Goal: Information Seeking & Learning: Find specific page/section

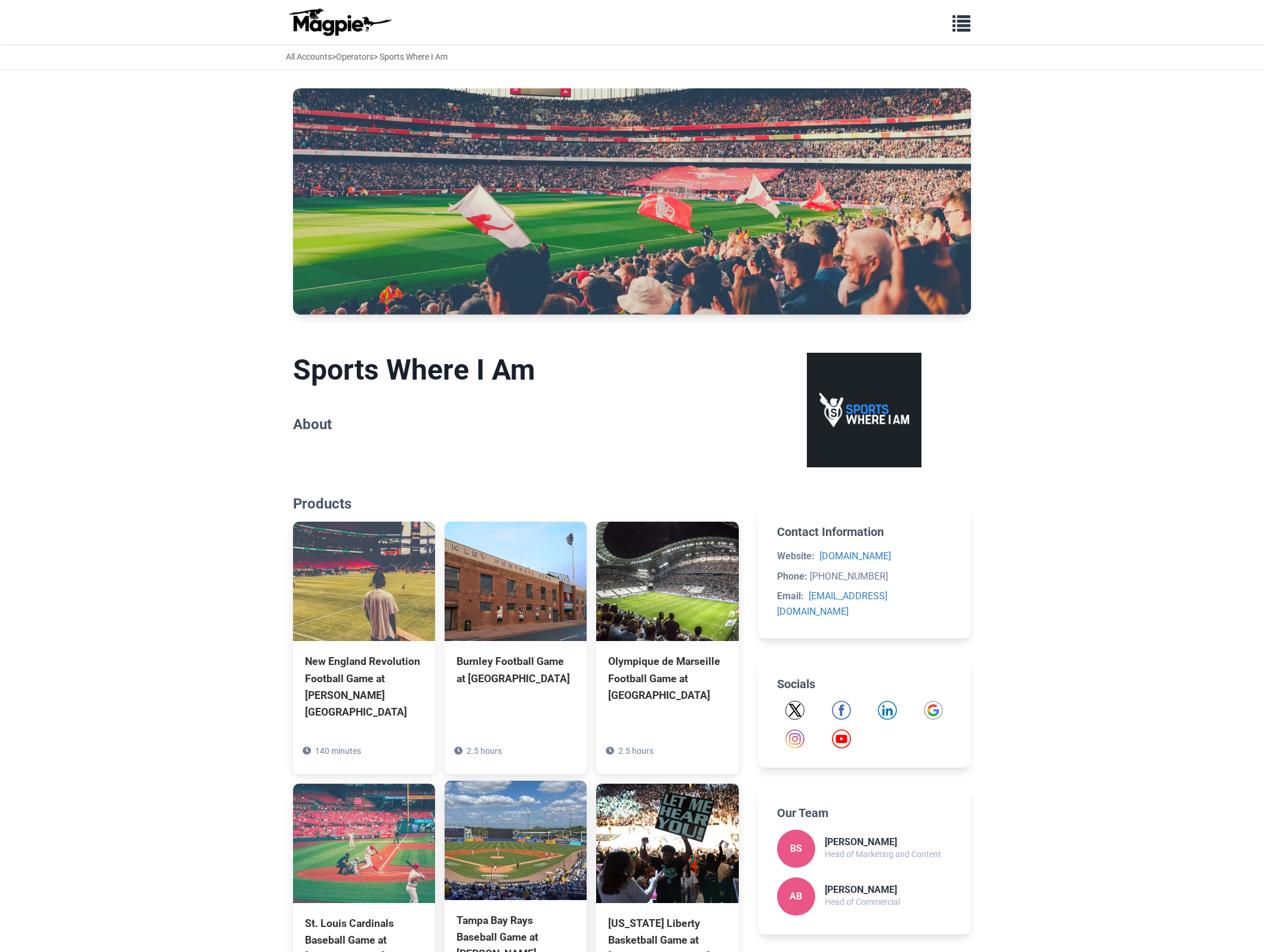
scroll to position [308, 0]
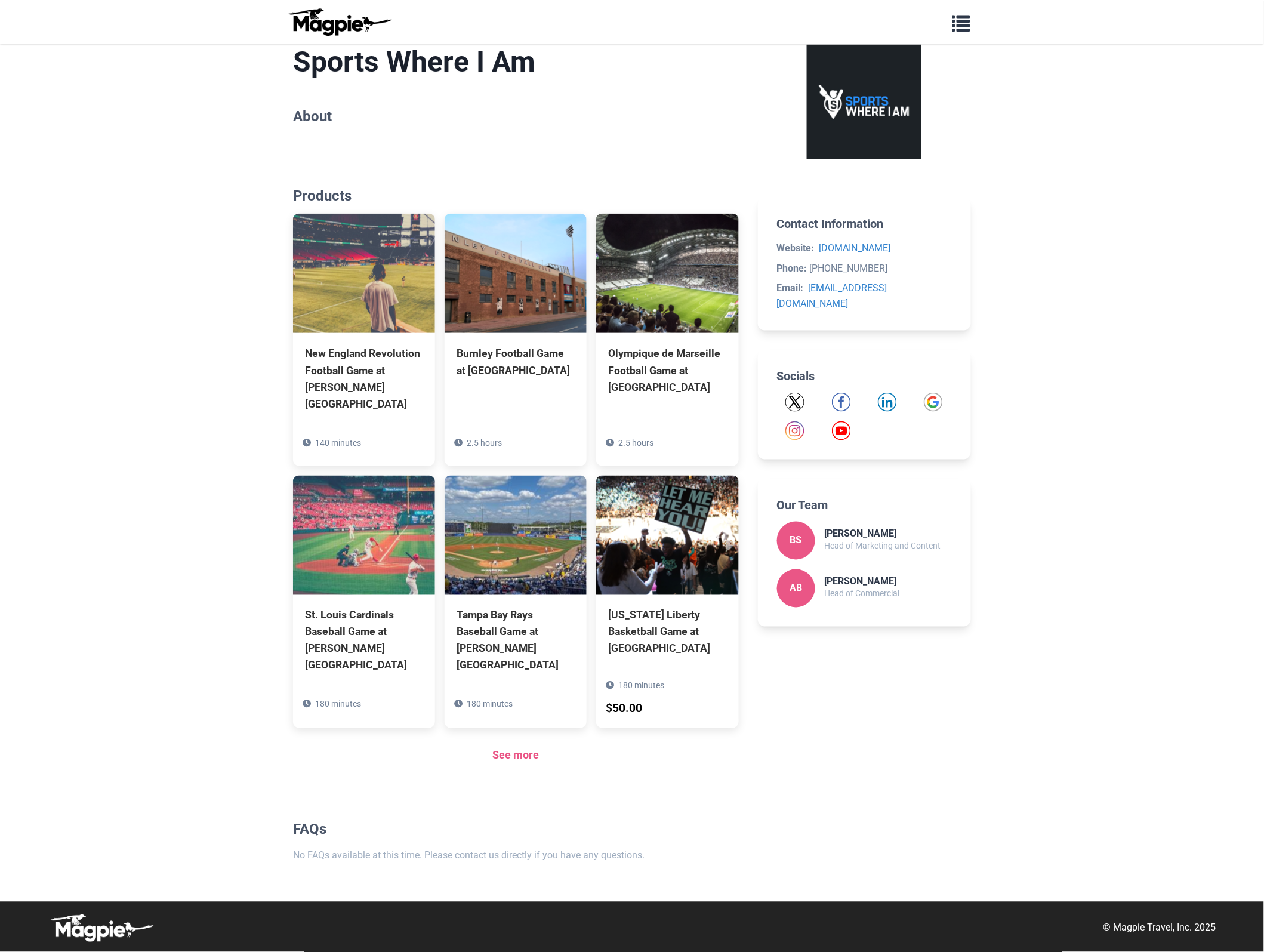
click at [515, 761] on div "See more" at bounding box center [516, 755] width 446 height 17
click at [511, 754] on link "See more" at bounding box center [516, 755] width 46 height 12
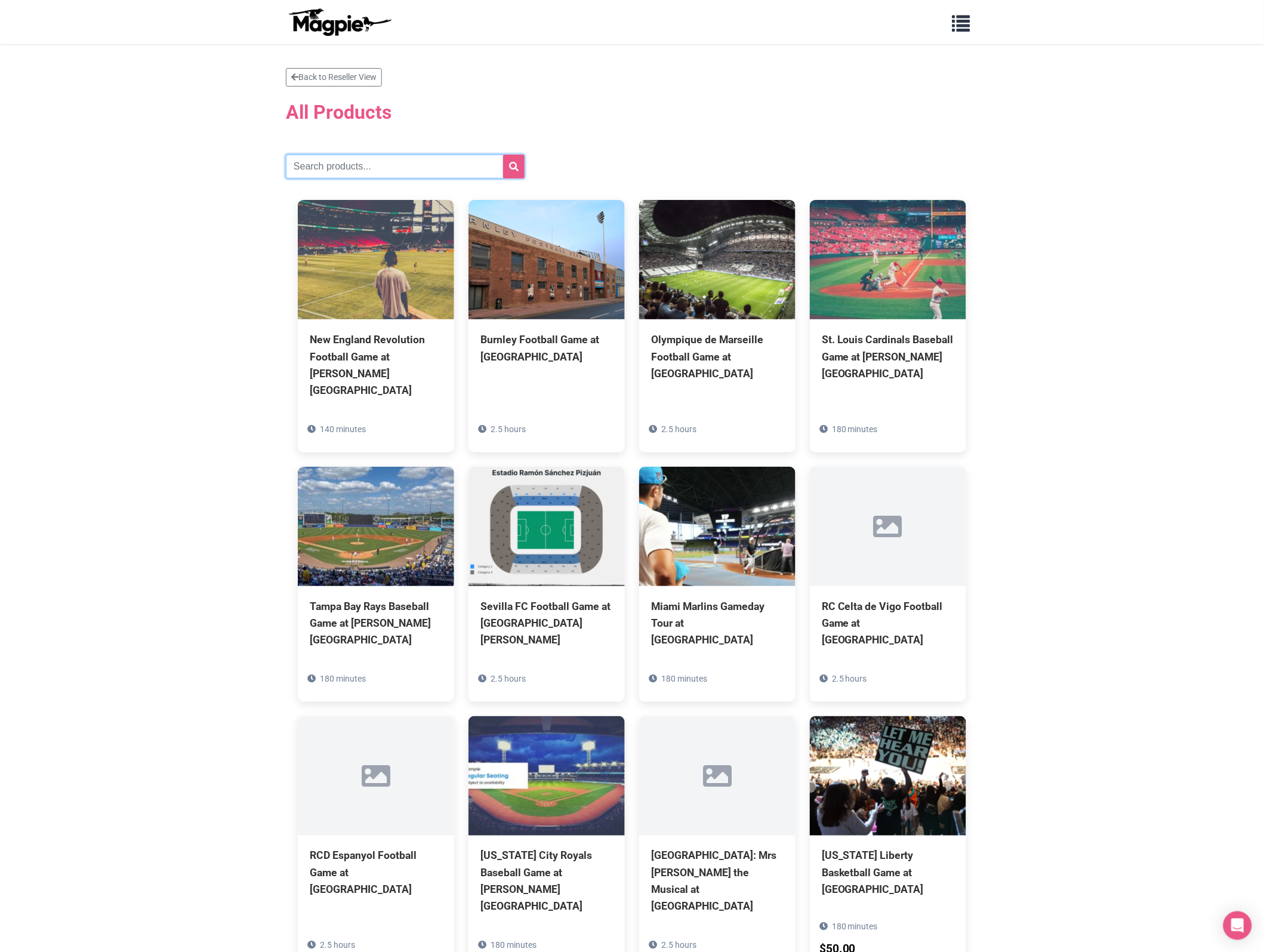
click at [389, 165] on input "text" at bounding box center [405, 166] width 239 height 24
type input "[US_STATE]"
click at [512, 167] on icon "submit" at bounding box center [513, 166] width 10 height 10
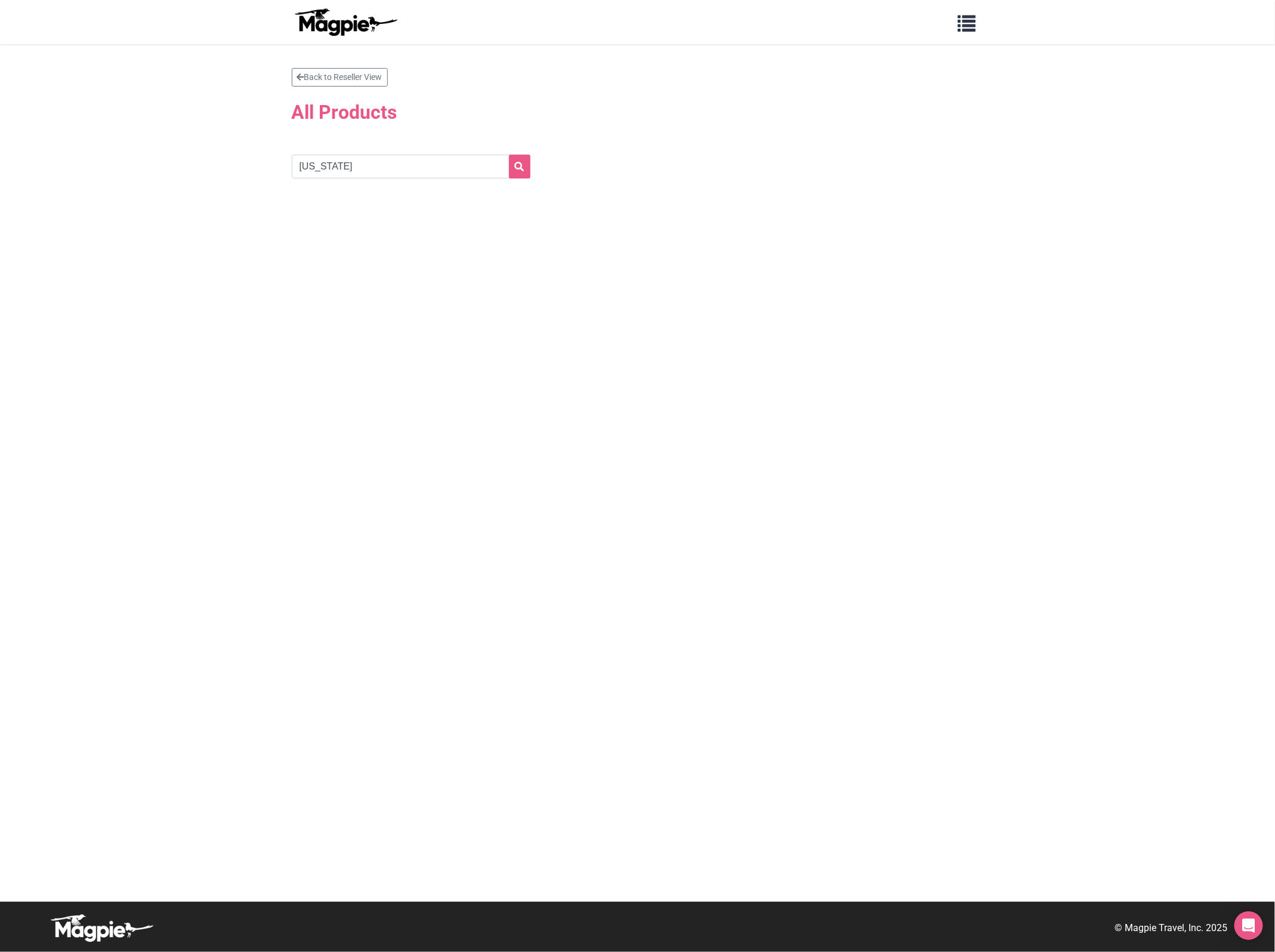
click at [356, 179] on section "Back to Reseller View All Products [US_STATE]" at bounding box center [638, 139] width 692 height 144
click at [354, 175] on input "Utah" at bounding box center [411, 166] width 239 height 24
click at [391, 155] on input "Utah" at bounding box center [411, 166] width 239 height 24
drag, startPoint x: 278, startPoint y: 153, endPoint x: 48, endPoint y: 135, distance: 230.7
click at [48, 135] on section "Back to Reseller View All Products Utah" at bounding box center [637, 472] width 1275 height 857
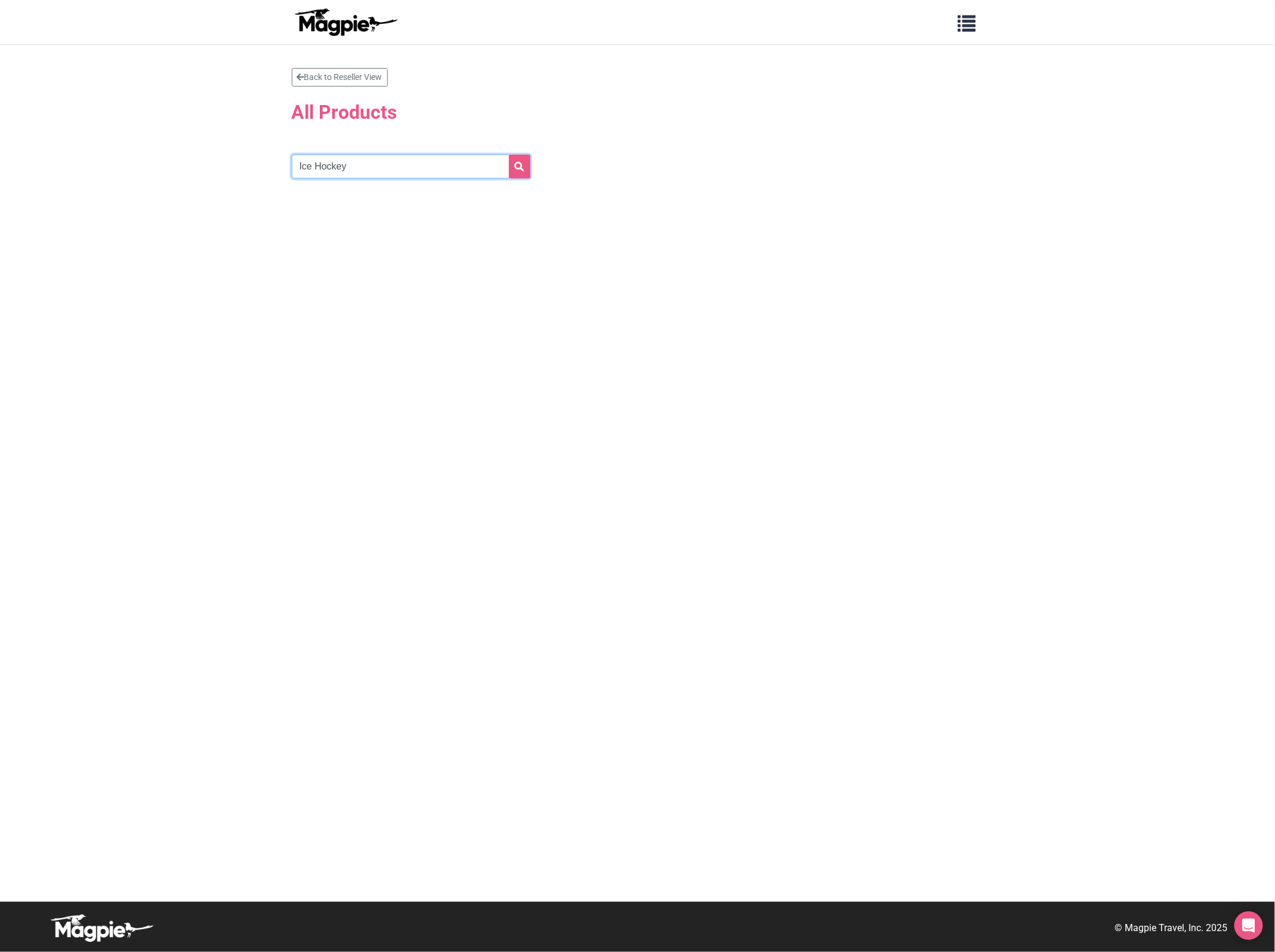
type input "Ice Hockey"
click at [517, 165] on icon "submit" at bounding box center [519, 166] width 10 height 10
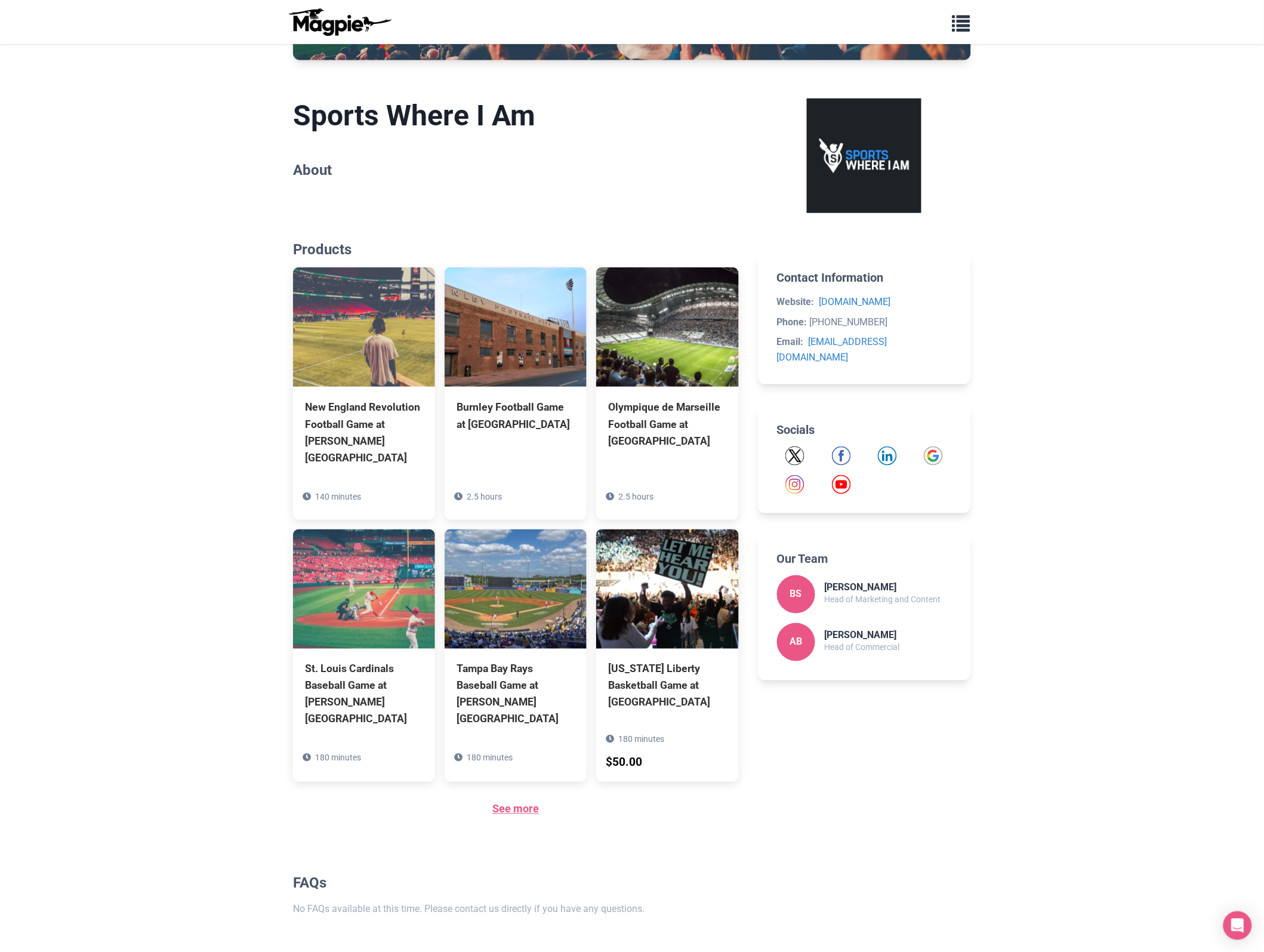
scroll to position [298, 0]
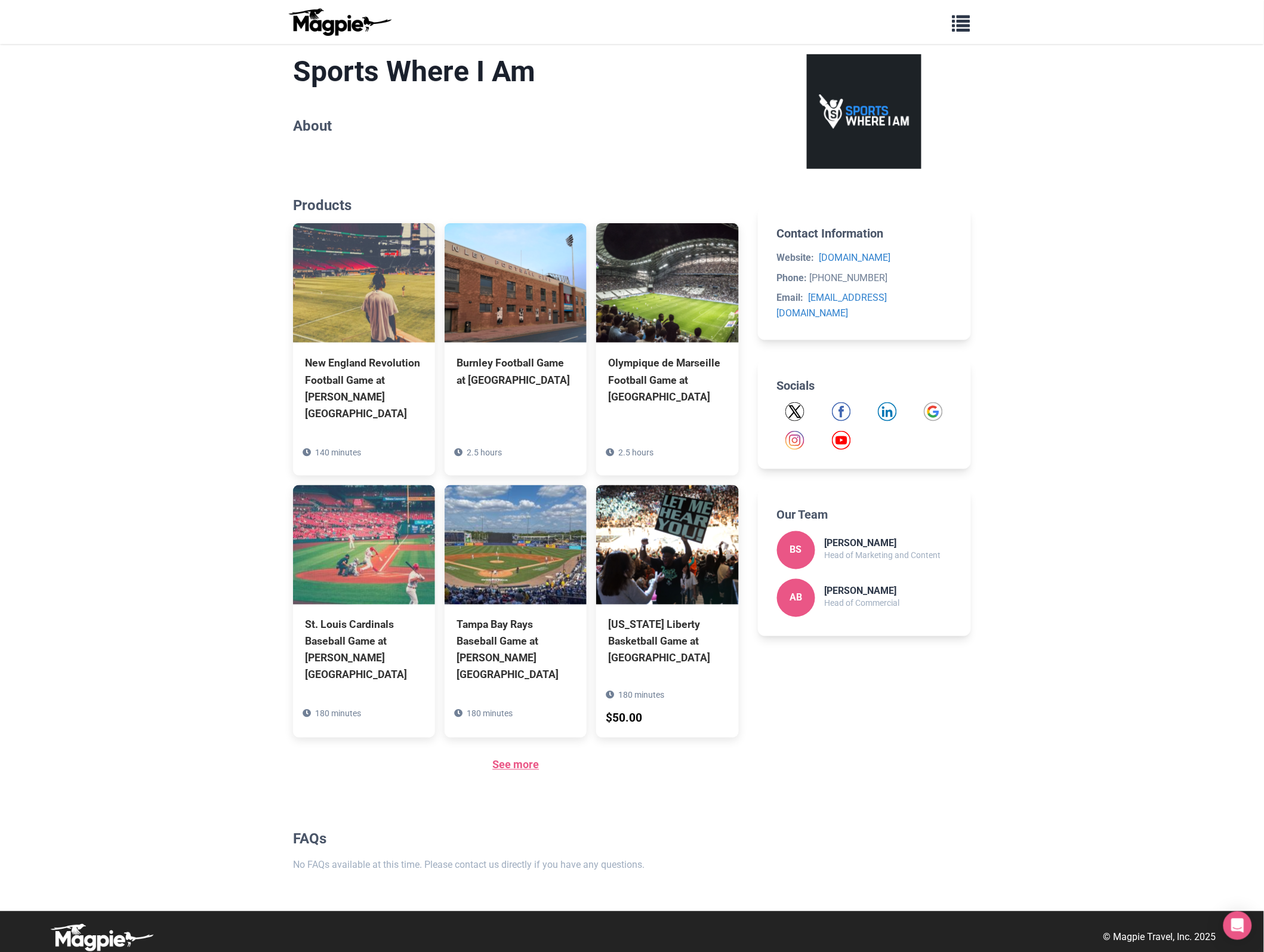
click at [514, 770] on link "See more" at bounding box center [516, 765] width 46 height 12
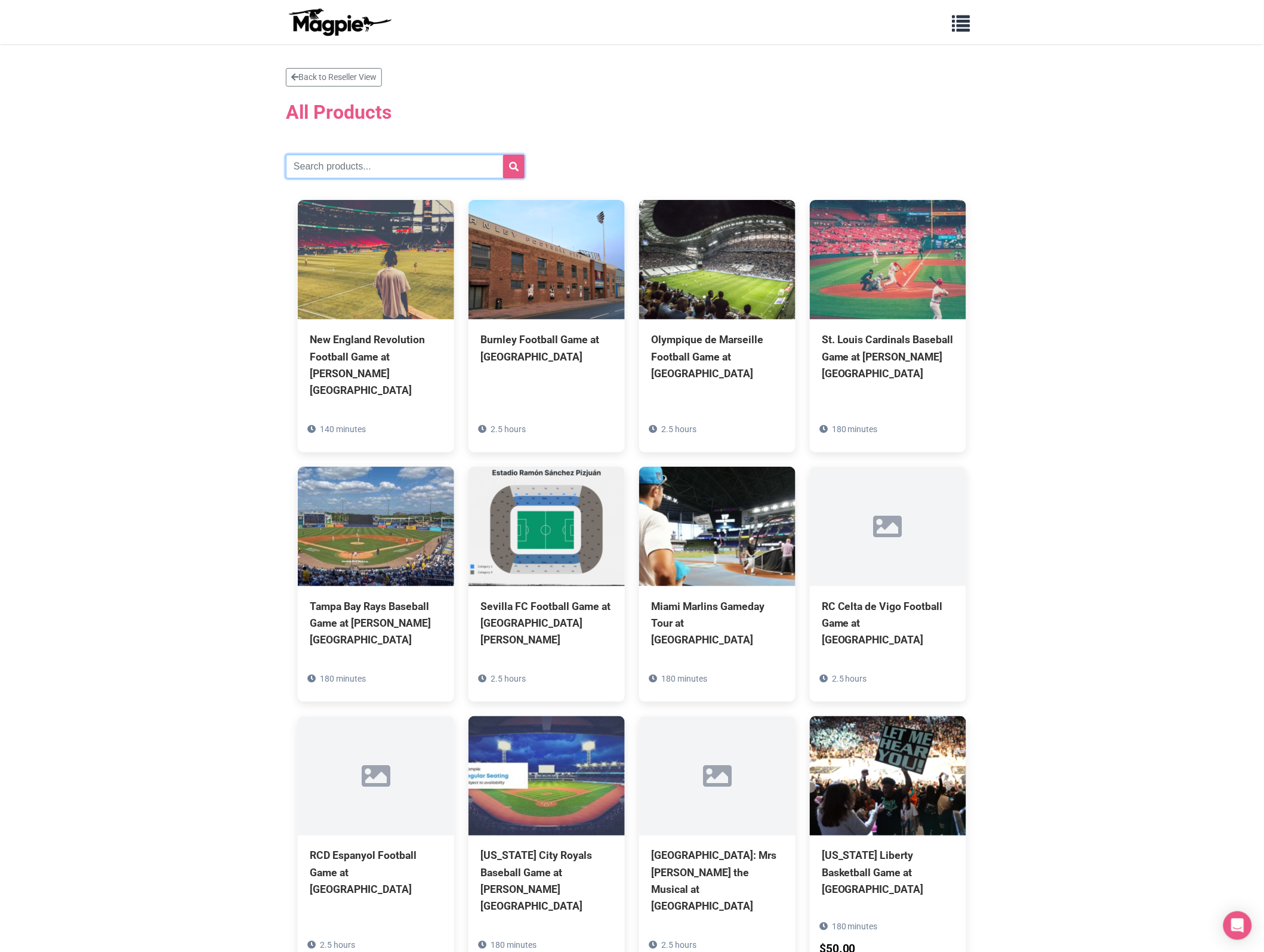
click at [323, 171] on input "text" at bounding box center [405, 166] width 239 height 24
paste input "Absinthe"
type input "Absinthe"
click at [503, 154] on button "submit" at bounding box center [514, 166] width 21 height 24
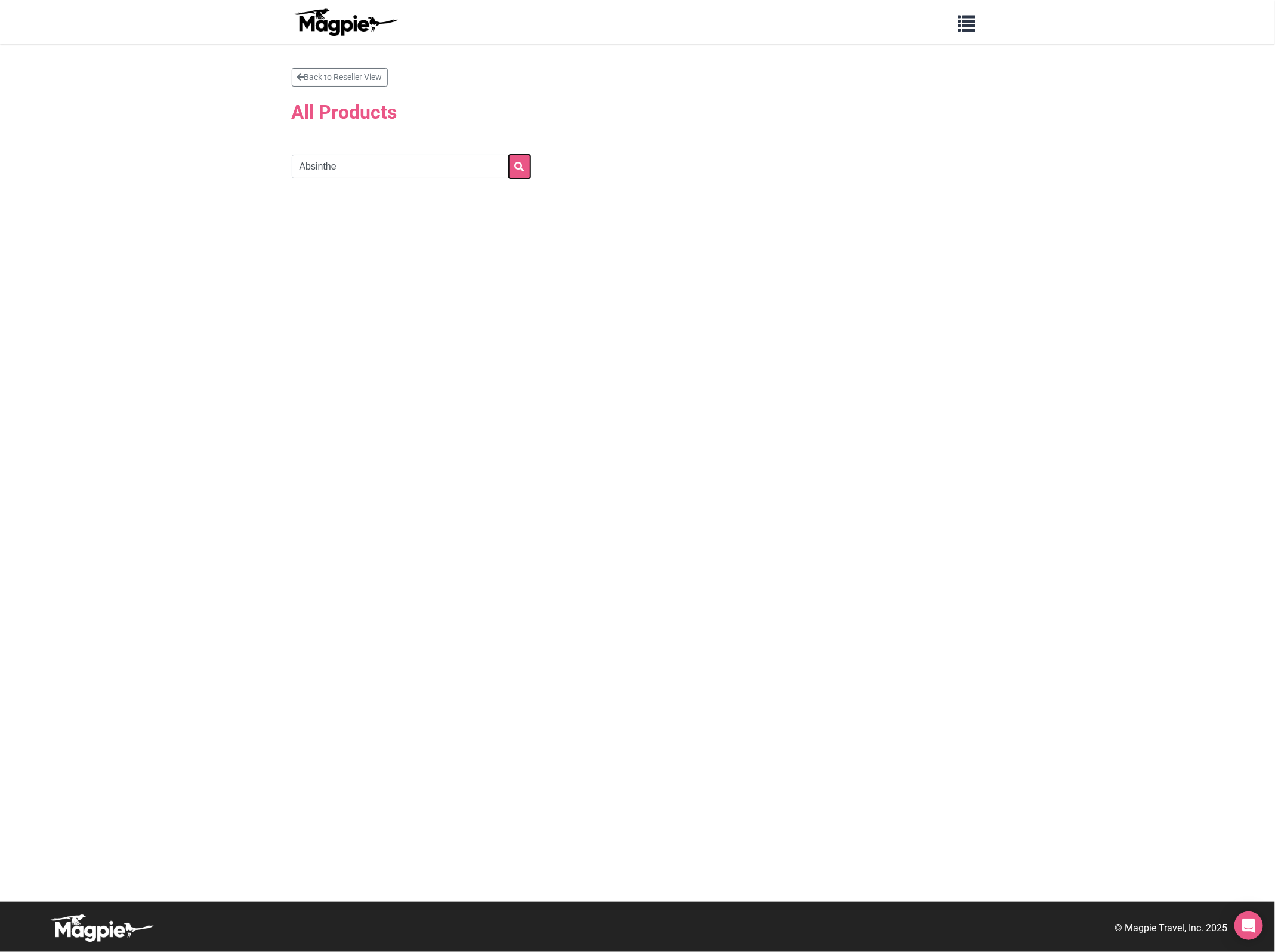
click at [517, 160] on button "submit" at bounding box center [519, 166] width 21 height 24
click at [455, 168] on input "Absinthe" at bounding box center [411, 166] width 239 height 24
click at [519, 163] on icon "submit" at bounding box center [519, 166] width 10 height 10
click at [351, 73] on link "Back to Reseller View" at bounding box center [340, 77] width 96 height 19
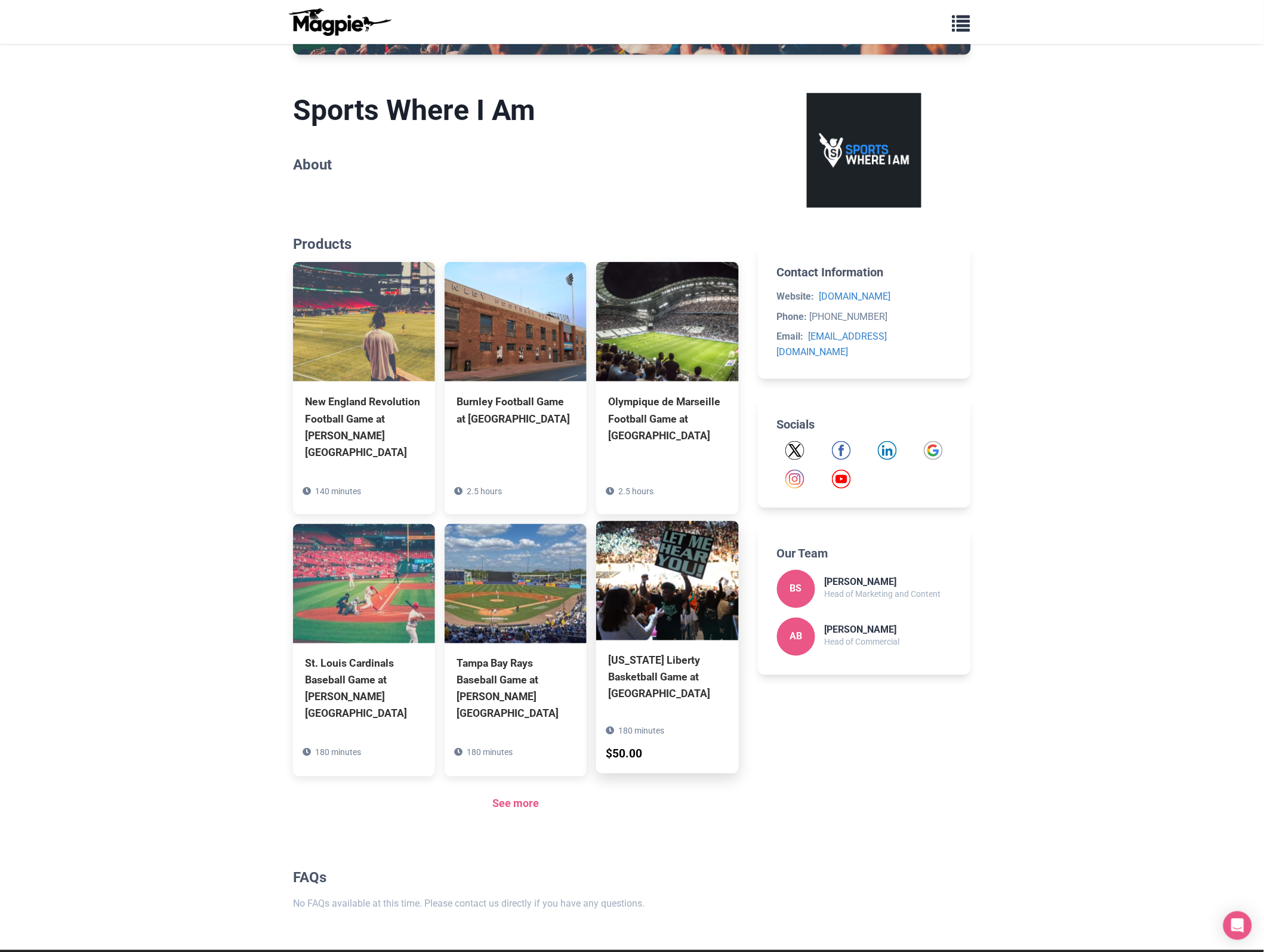
scroll to position [298, 0]
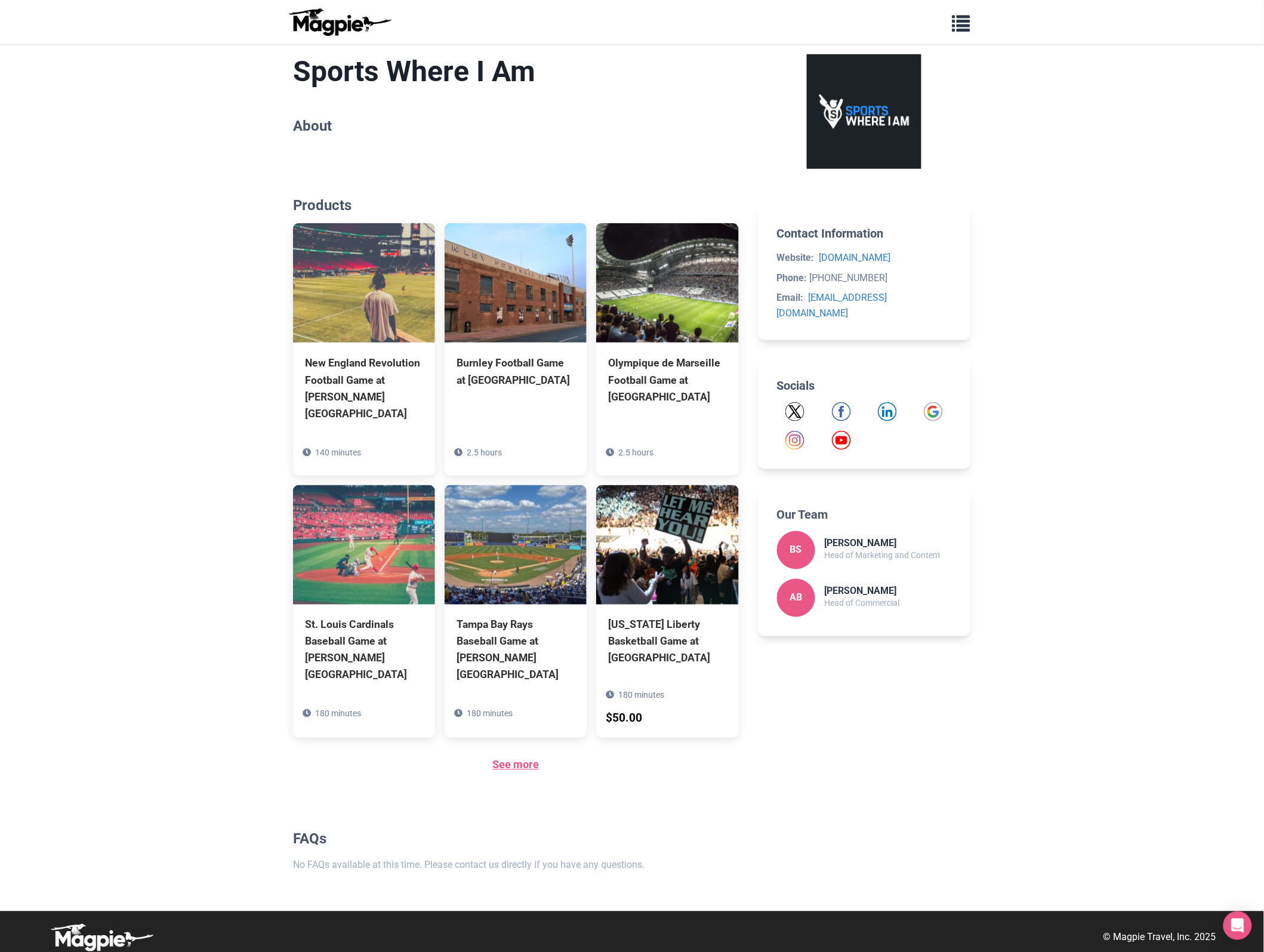
click at [508, 766] on link "See more" at bounding box center [516, 765] width 46 height 12
